Goal: Information Seeking & Learning: Find specific fact

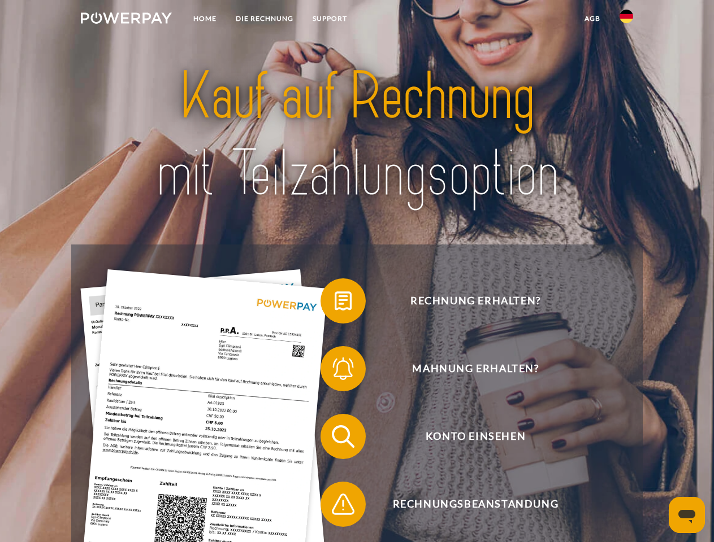
click at [126, 20] on img at bounding box center [126, 17] width 91 height 11
click at [626, 20] on img at bounding box center [626, 17] width 14 height 14
click at [592, 19] on link "agb" at bounding box center [592, 18] width 35 height 20
click at [335, 303] on span at bounding box center [326, 301] width 57 height 57
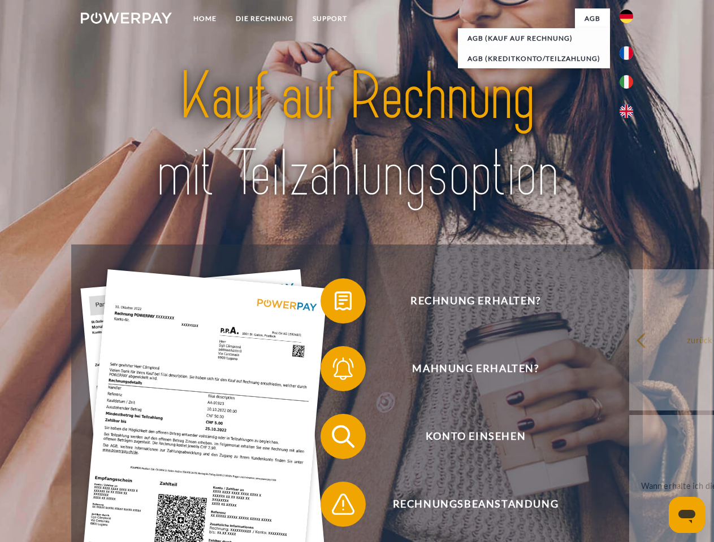
click at [335, 371] on span at bounding box center [326, 369] width 57 height 57
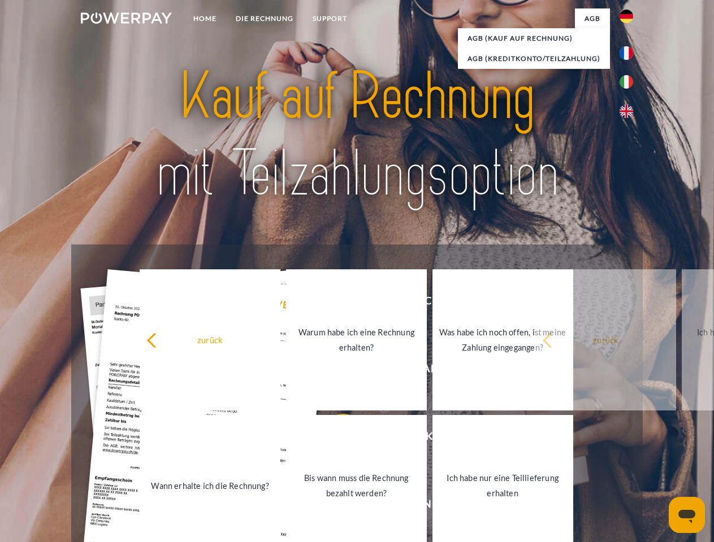
click at [335, 439] on link "Bis wann muss die Rechnung bezahlt werden?" at bounding box center [356, 485] width 141 height 141
click at [335, 507] on span at bounding box center [326, 504] width 57 height 57
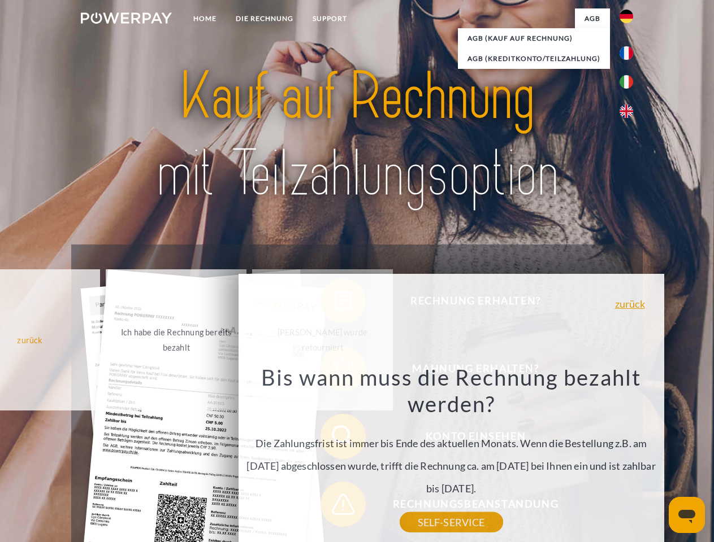
click at [687, 515] on icon "Messaging-Fenster öffnen" at bounding box center [686, 517] width 17 height 14
